Goal: Information Seeking & Learning: Learn about a topic

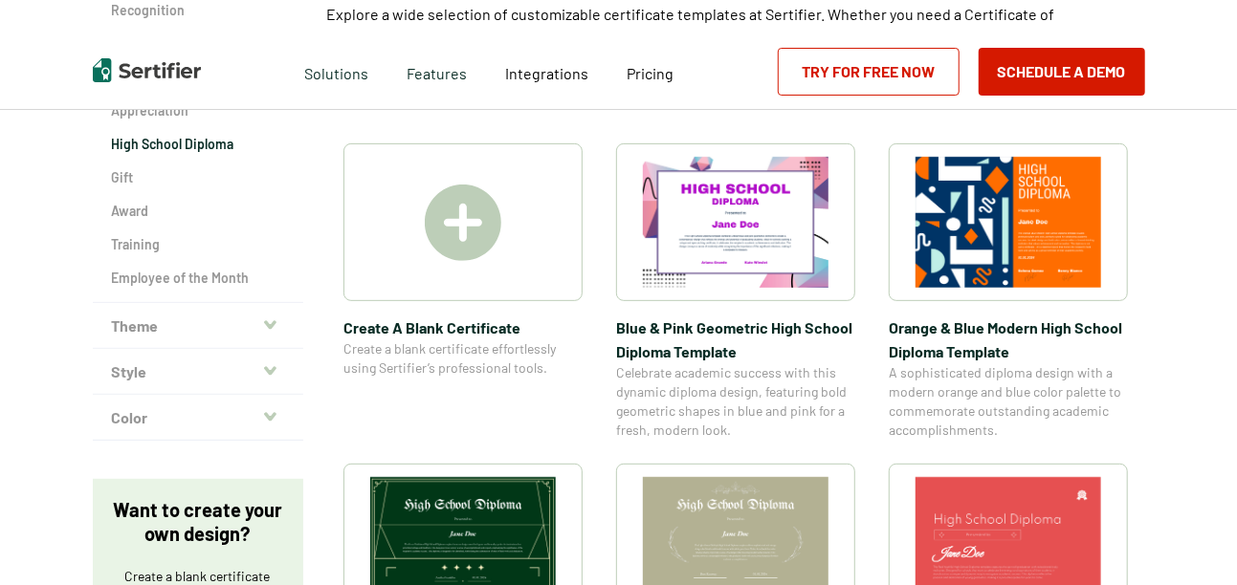
scroll to position [278, 0]
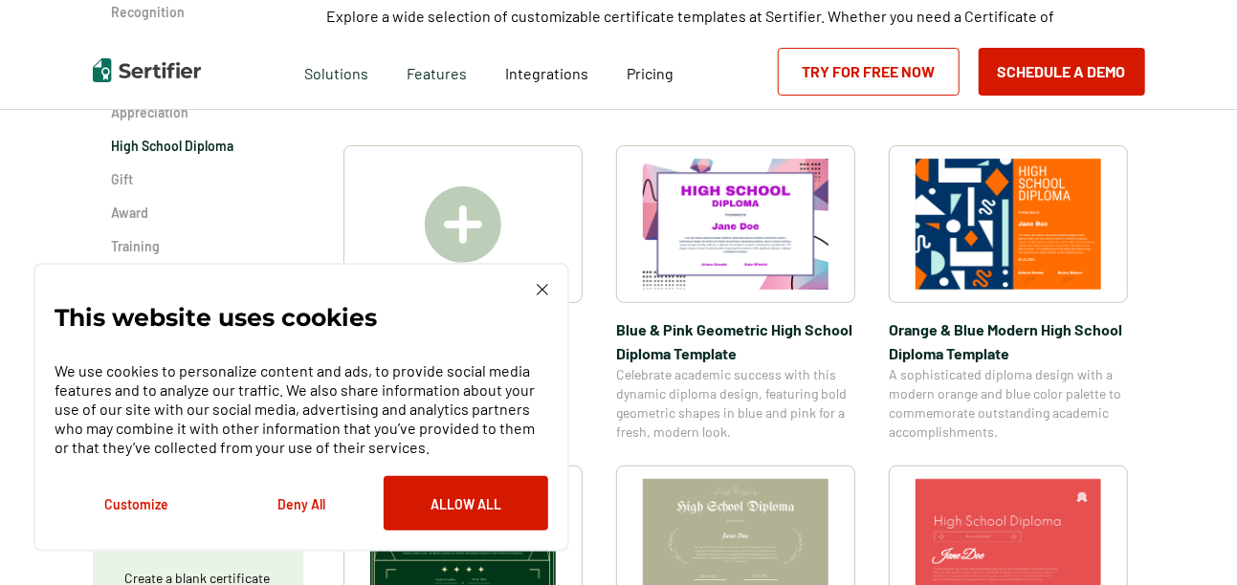
click at [540, 295] on img at bounding box center [542, 289] width 11 height 11
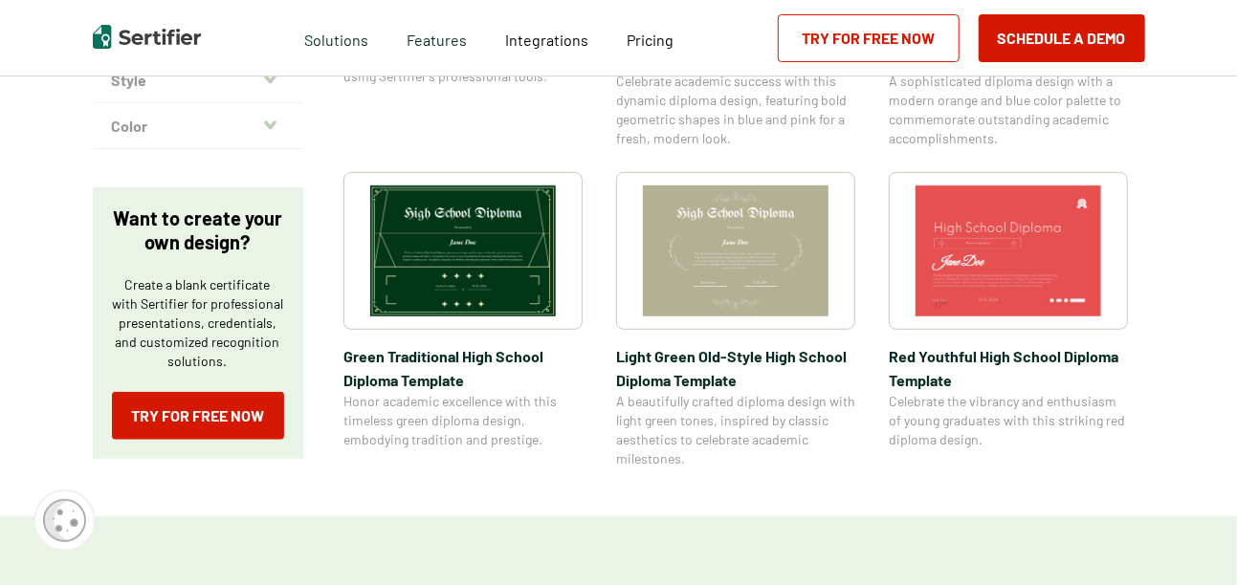
scroll to position [569, 0]
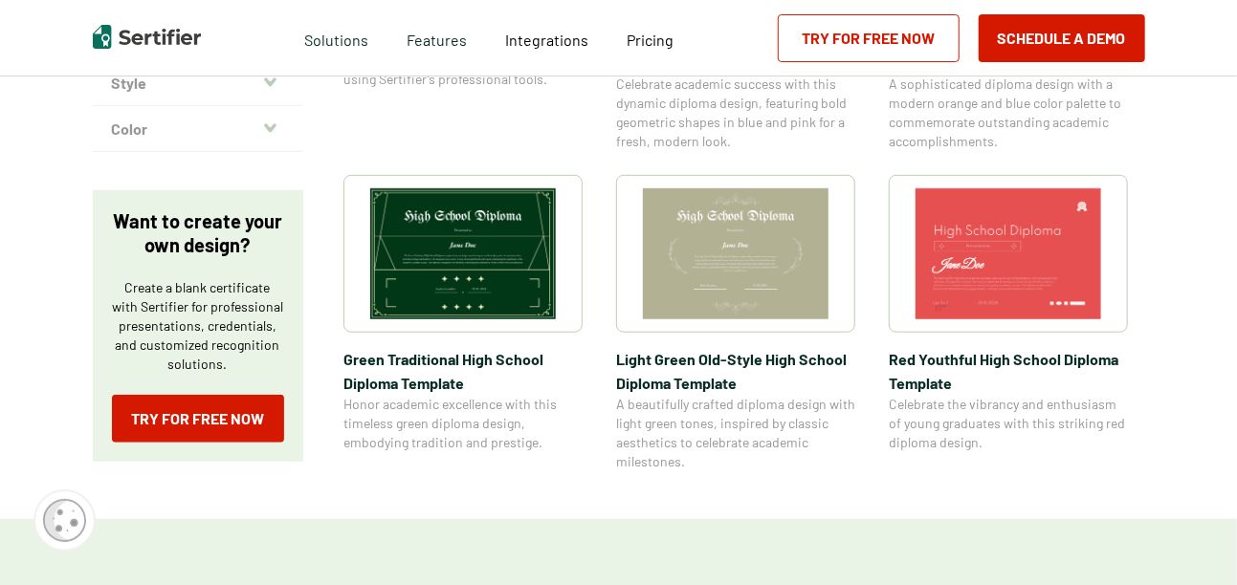
click at [745, 244] on img at bounding box center [736, 253] width 186 height 131
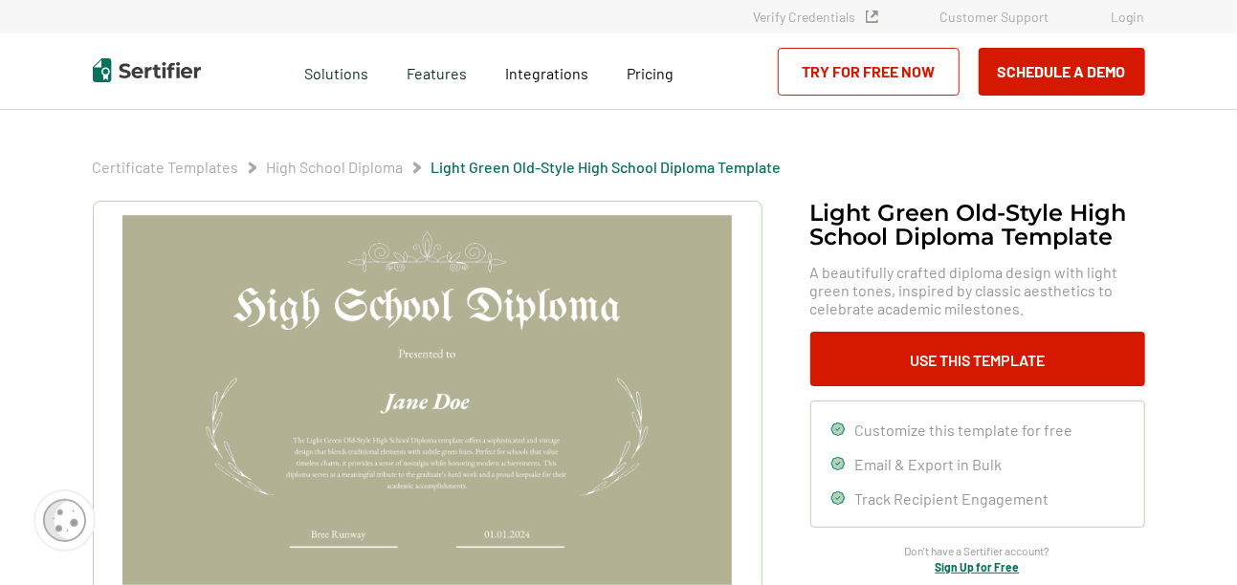
scroll to position [98, 0]
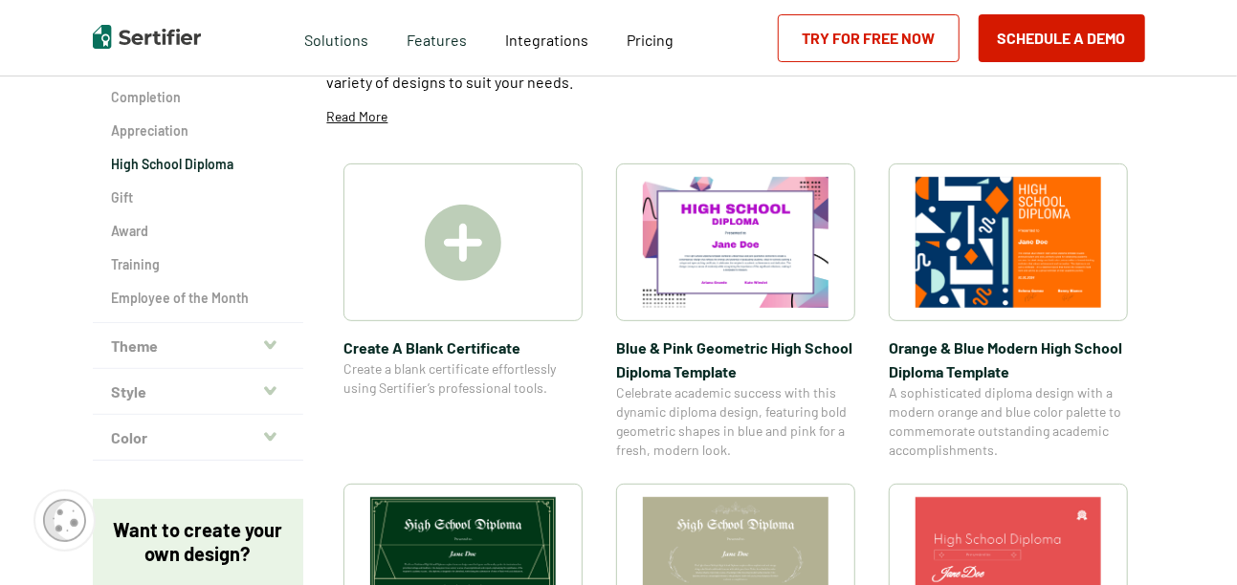
scroll to position [252, 0]
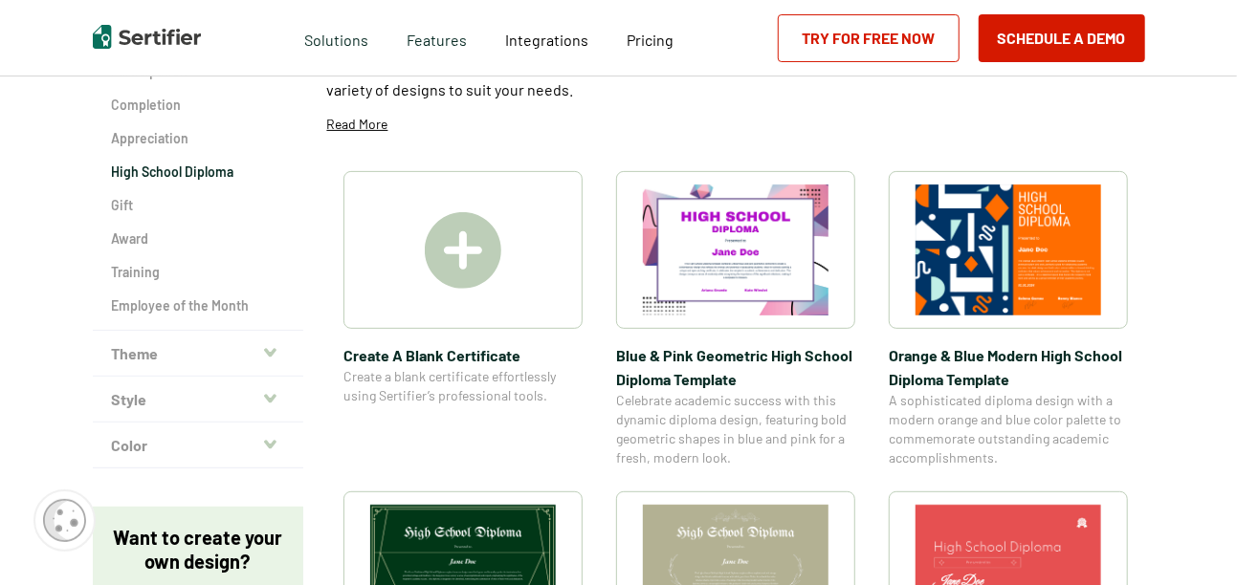
click at [173, 175] on h2 "High School Diploma" at bounding box center [198, 172] width 172 height 19
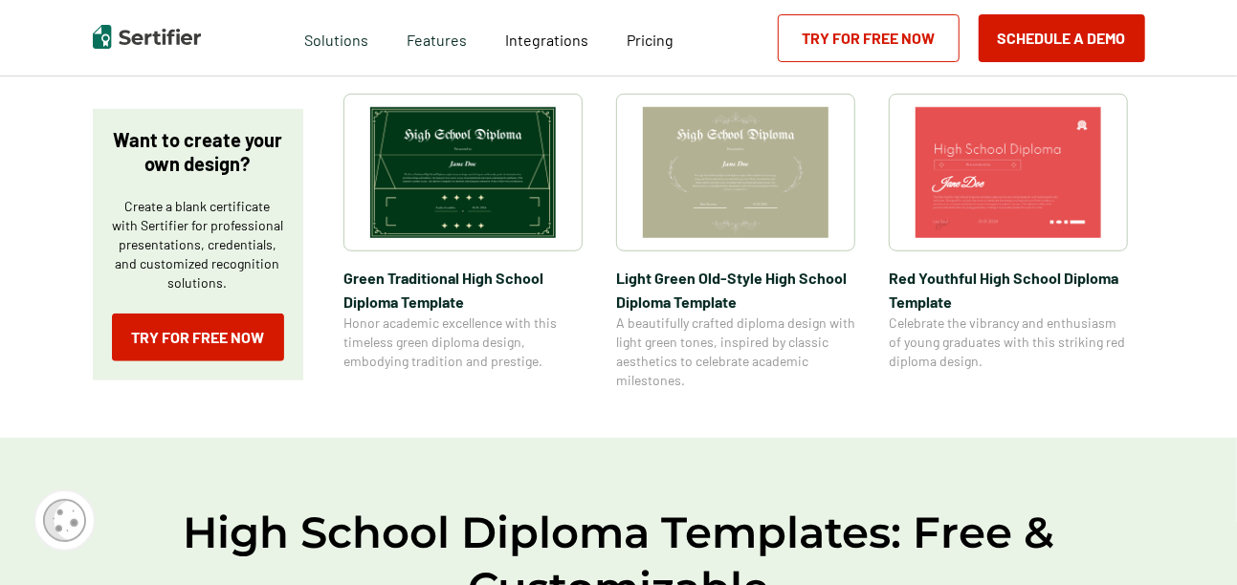
scroll to position [667, 0]
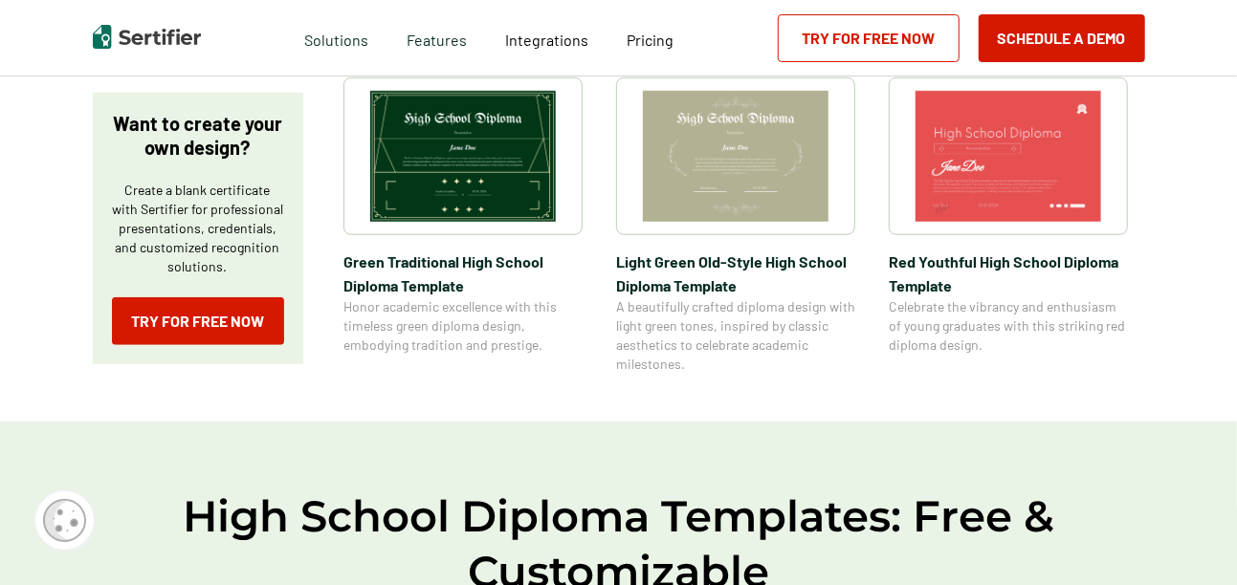
click at [414, 163] on img at bounding box center [463, 156] width 186 height 131
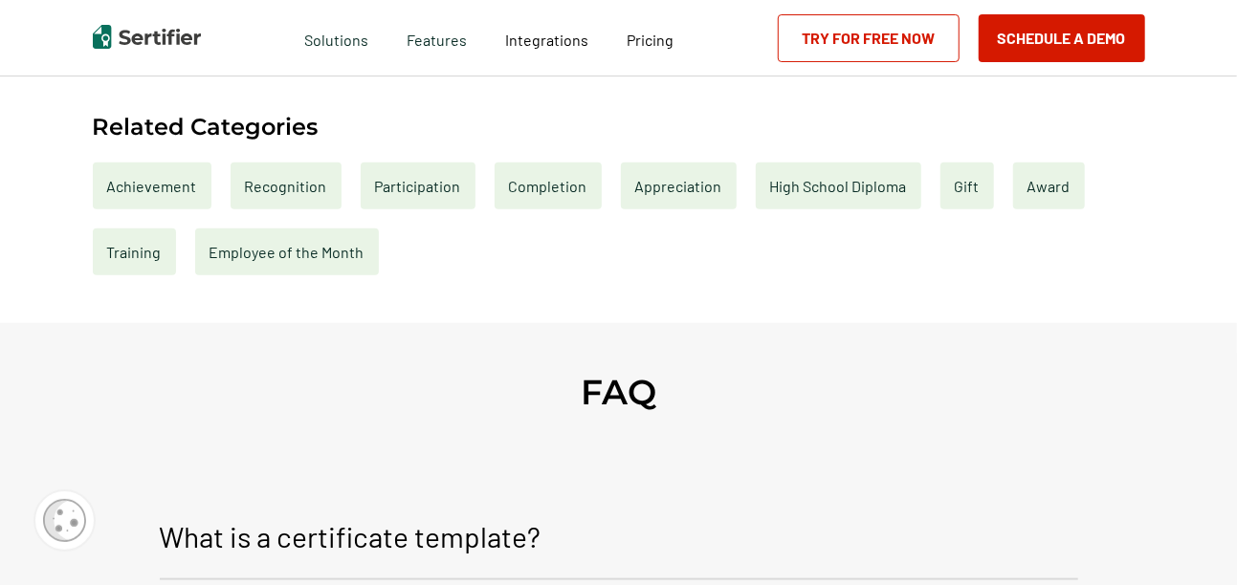
scroll to position [877, 0]
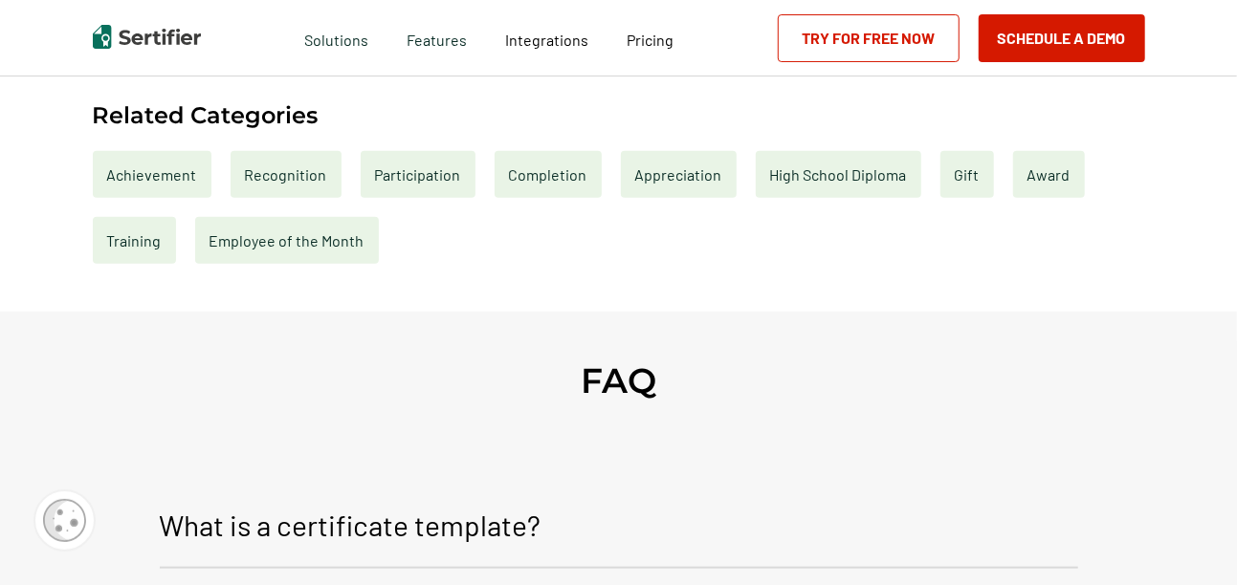
click at [836, 189] on div "High School Diploma" at bounding box center [838, 174] width 165 height 47
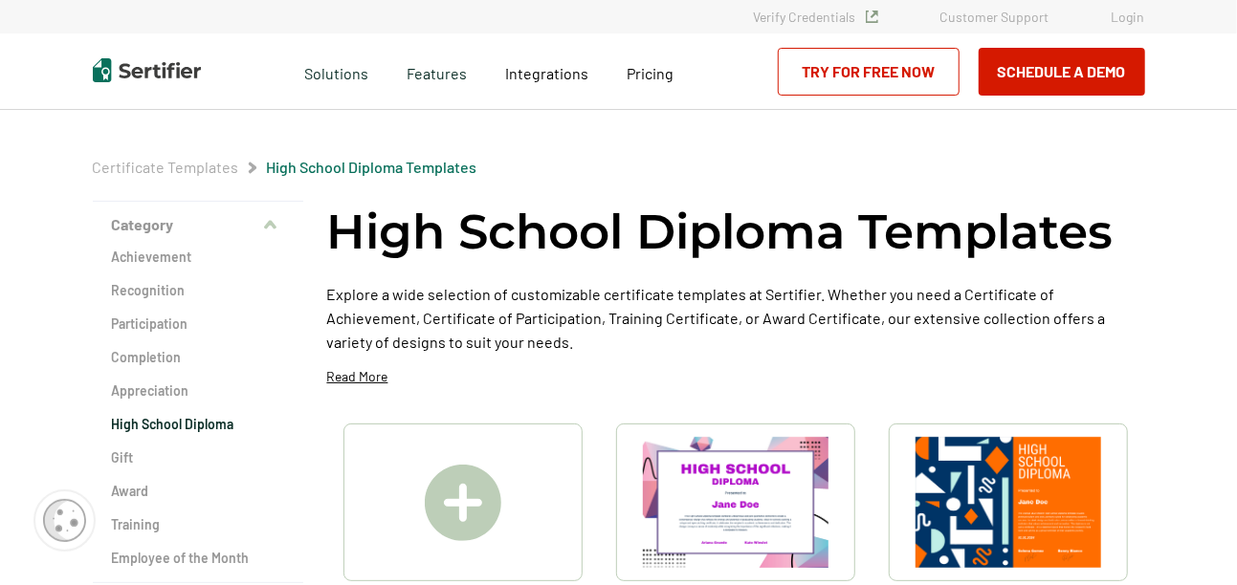
click at [377, 384] on p "Read More" at bounding box center [357, 376] width 61 height 19
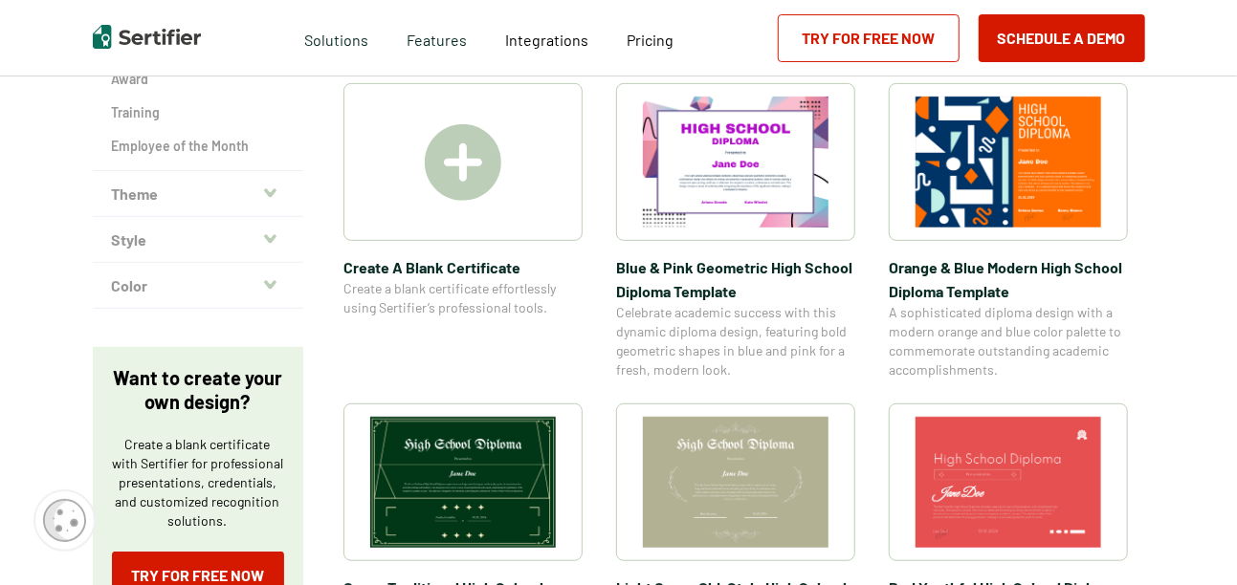
scroll to position [404, 0]
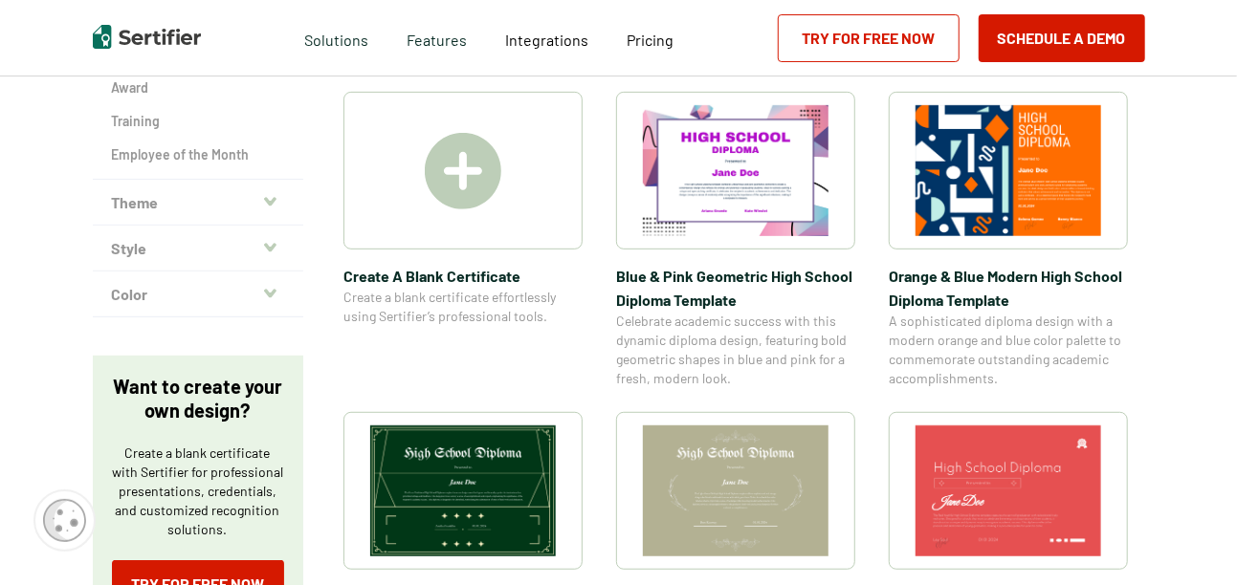
click at [712, 476] on img at bounding box center [736, 491] width 186 height 131
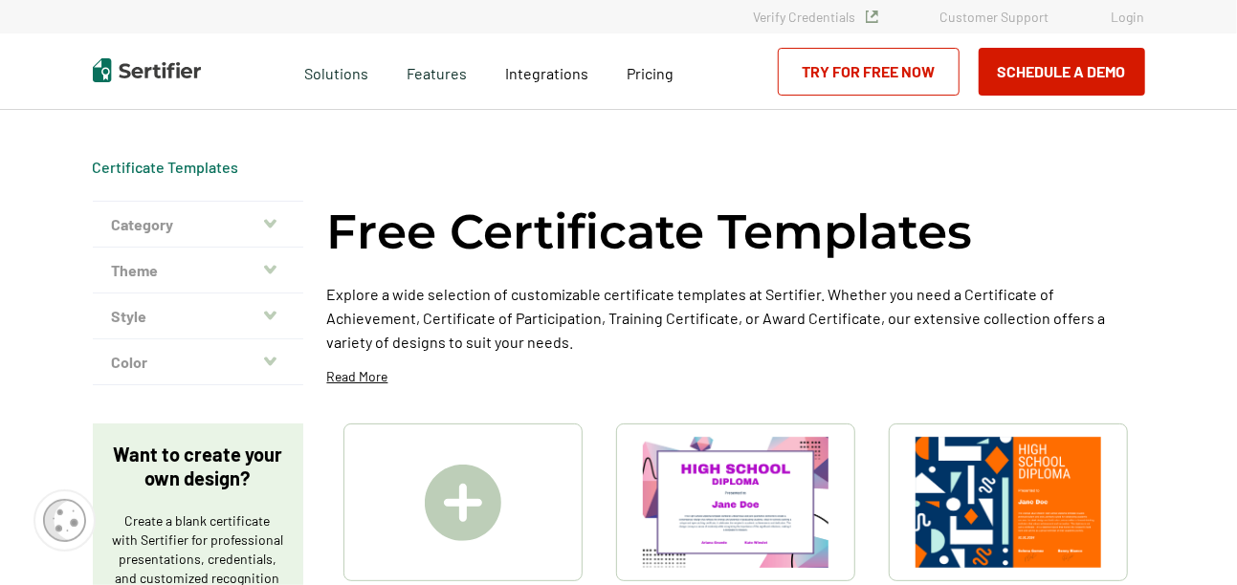
drag, startPoint x: 1242, startPoint y: 72, endPoint x: 1240, endPoint y: 144, distance: 72.7
click at [1236, 144] on html "Verify Credentials Customer Support Login Request A Demo Let us present you the…" at bounding box center [618, 292] width 1237 height 585
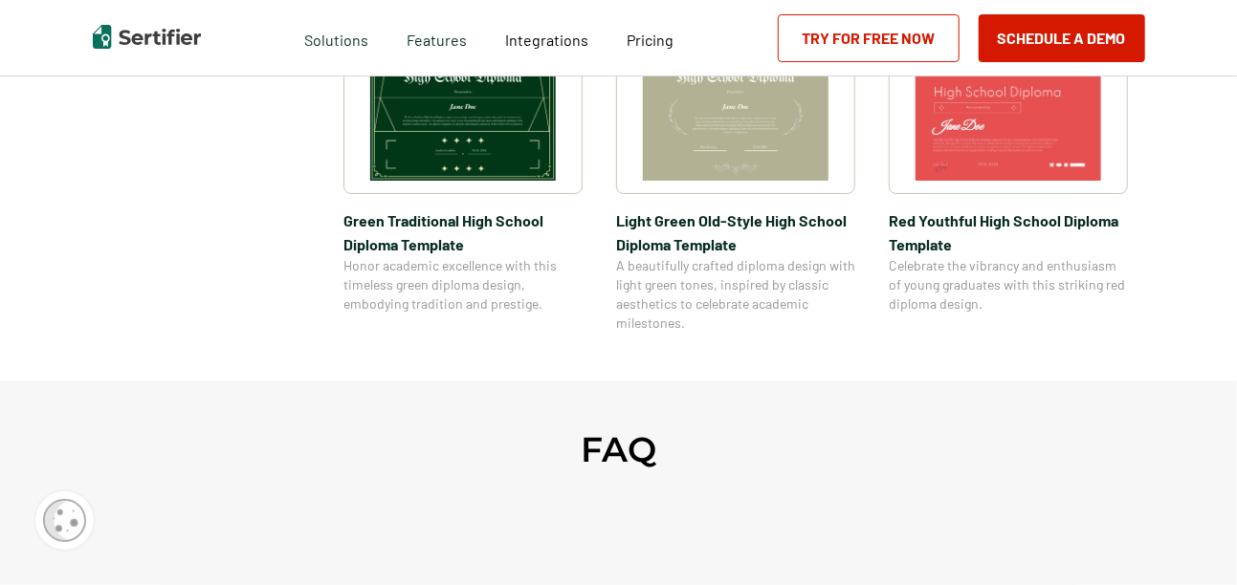
scroll to position [723, 0]
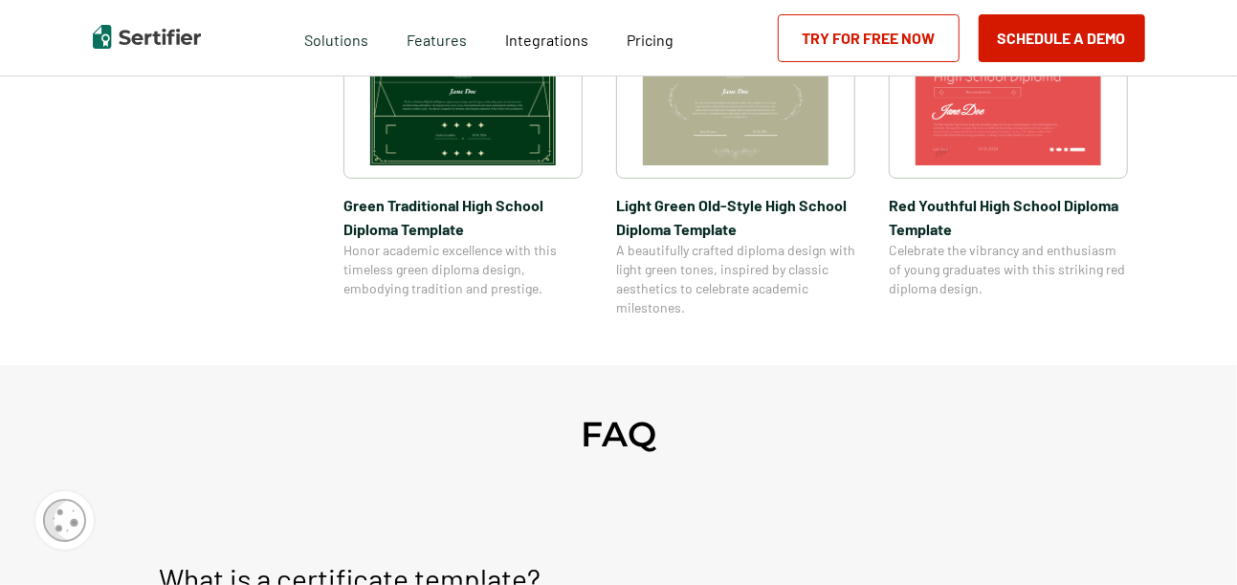
click at [693, 122] on img at bounding box center [736, 99] width 186 height 131
click at [760, 156] on img at bounding box center [736, 99] width 186 height 131
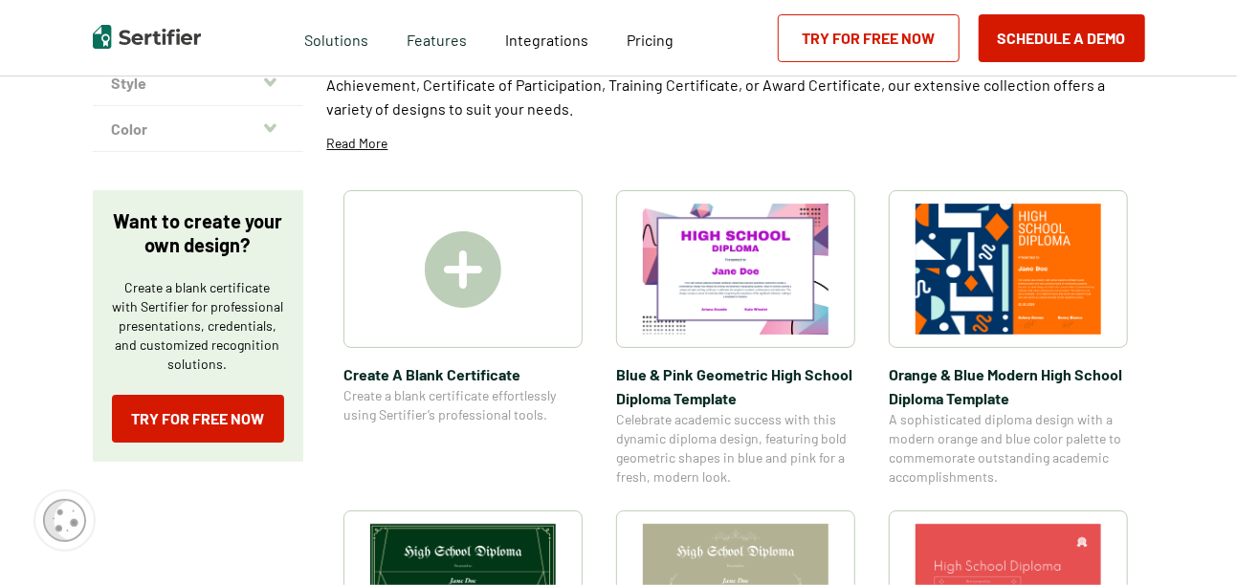
scroll to position [335, 0]
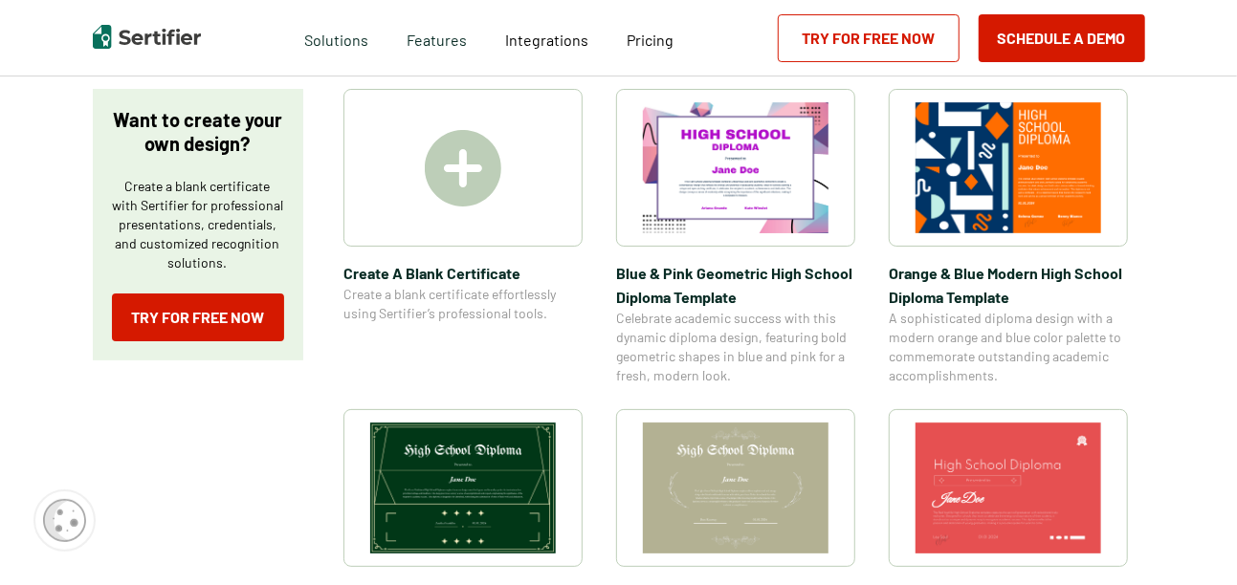
click at [984, 506] on img at bounding box center [1008, 488] width 186 height 131
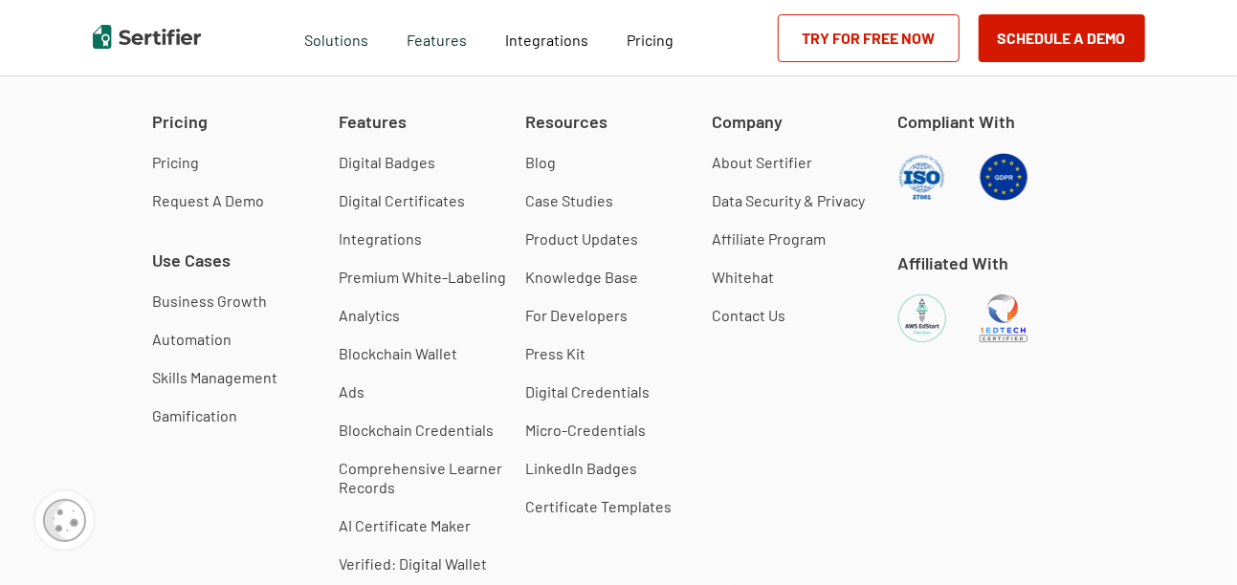
scroll to position [158, 0]
